Goal: Find specific page/section

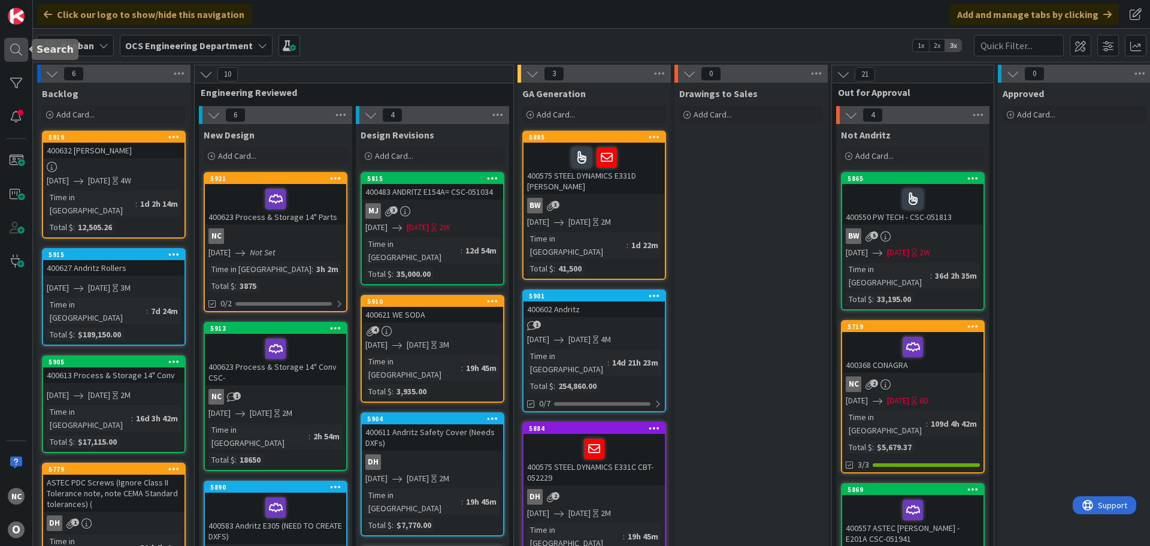
click at [22, 56] on div at bounding box center [16, 50] width 24 height 24
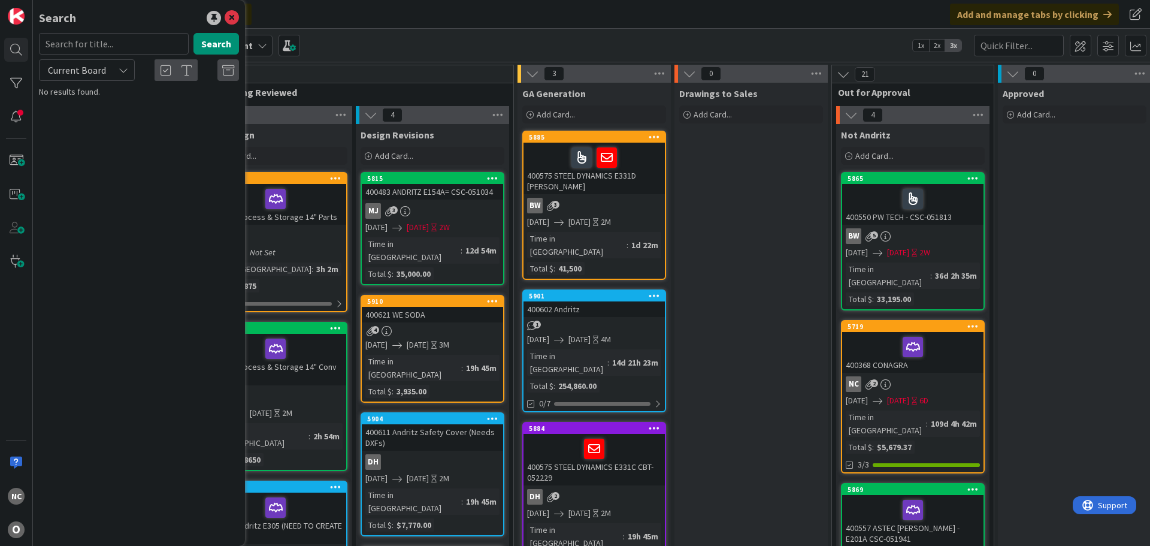
click at [104, 65] on span "Current Board" at bounding box center [77, 70] width 58 height 12
click at [106, 116] on span "All Boards" at bounding box center [108, 120] width 125 height 18
click at [114, 46] on input "text" at bounding box center [114, 44] width 150 height 22
type input "049139"
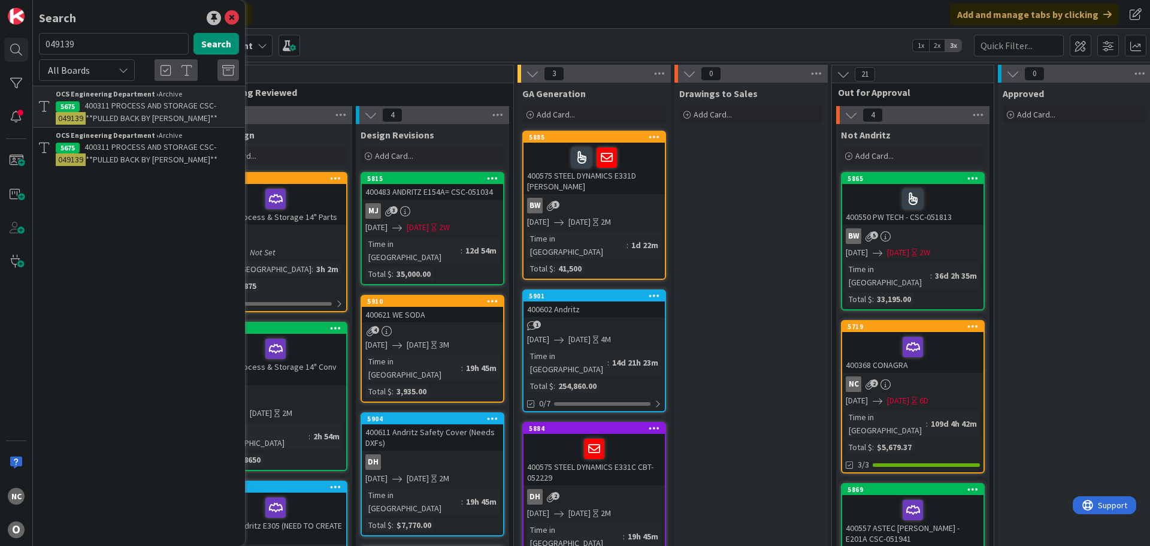
click at [132, 113] on span "**PULLED BACK BY [PERSON_NAME]**" at bounding box center [152, 118] width 132 height 11
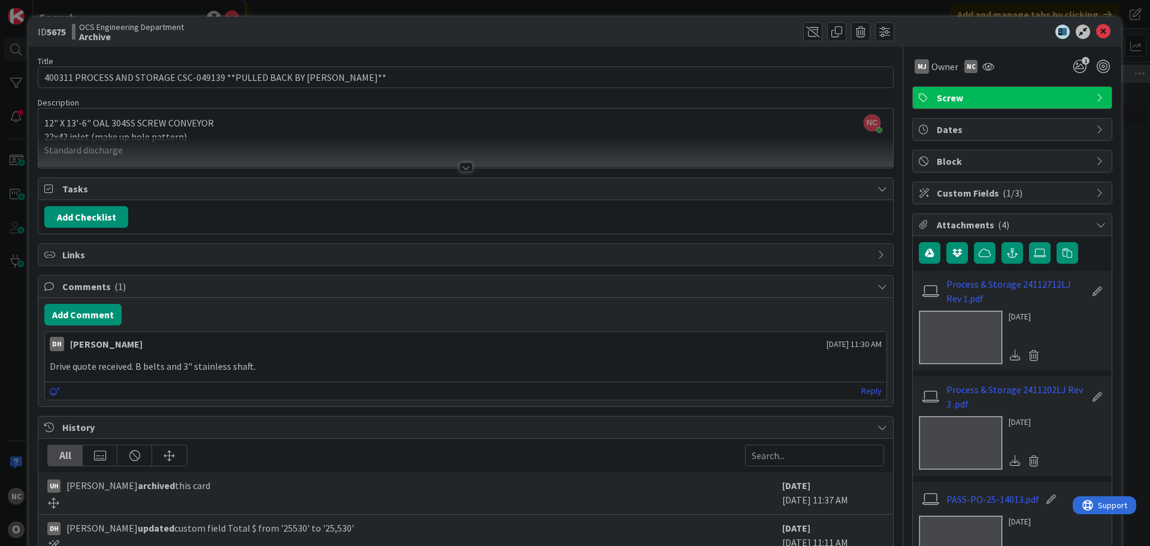
click at [463, 161] on div at bounding box center [465, 152] width 855 height 31
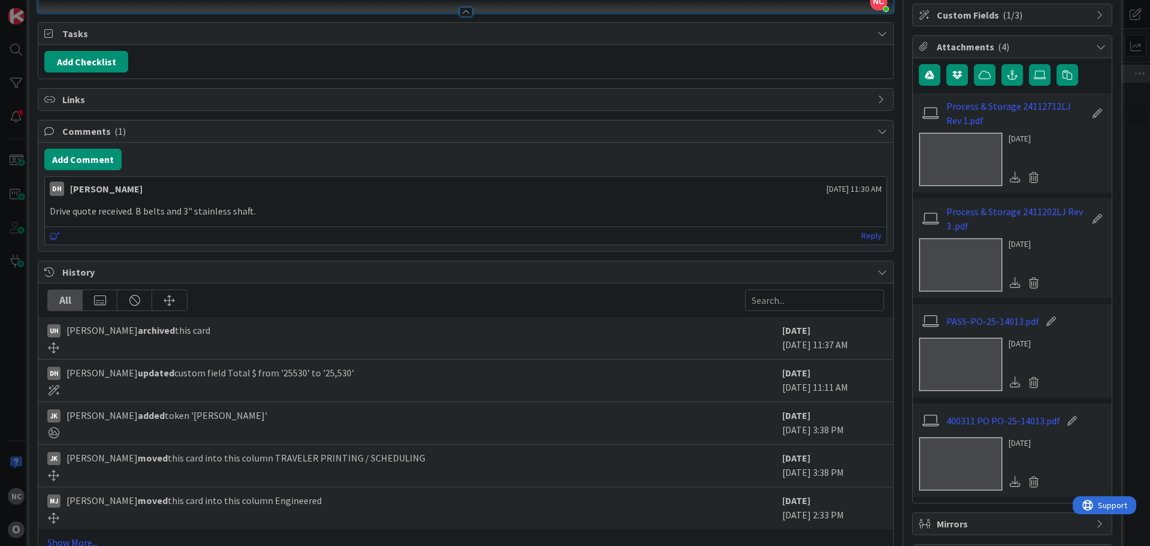
scroll to position [180, 0]
click at [989, 418] on link "400311 PO PO-25-14013.pdf" at bounding box center [1004, 419] width 114 height 14
click at [1007, 107] on link "Process & Storage 24112712LJ Rev 1.pdf" at bounding box center [1016, 111] width 139 height 29
